Goal: Task Accomplishment & Management: Complete application form

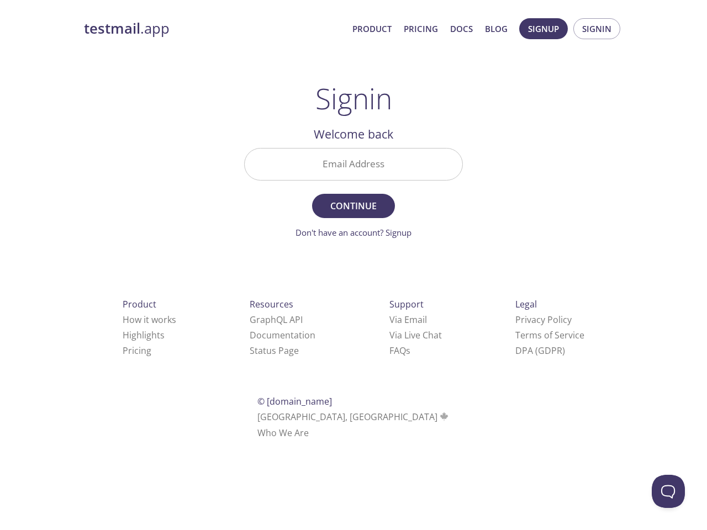
click at [353, 200] on span "Continue" at bounding box center [353, 205] width 59 height 15
click at [543, 29] on span "Signup" at bounding box center [543, 29] width 31 height 14
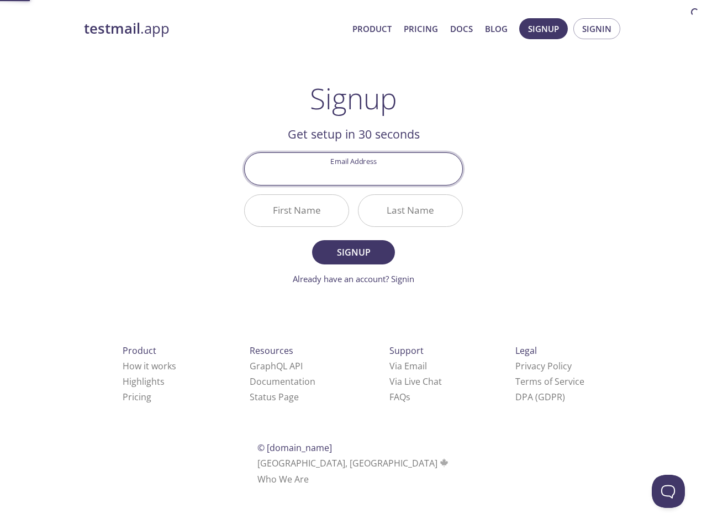
click at [596, 29] on span "Signin" at bounding box center [596, 29] width 29 height 14
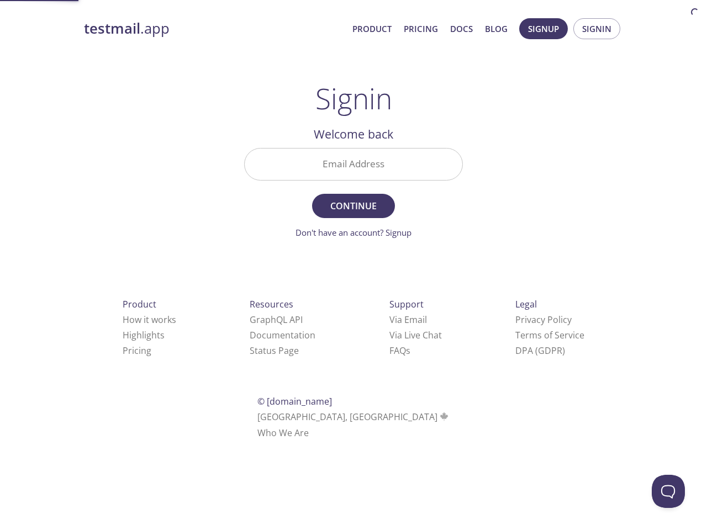
click at [353, 164] on input "Email Address" at bounding box center [354, 164] width 218 height 31
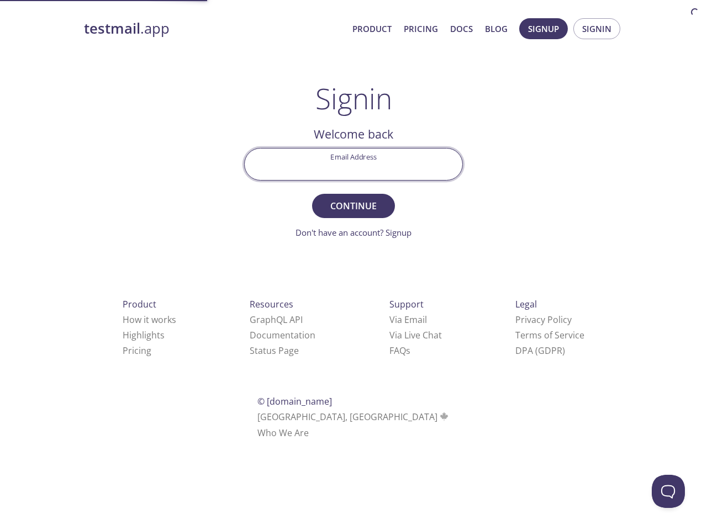
click at [389, 320] on link "Via Email" at bounding box center [408, 320] width 38 height 12
